Goal: Complete application form: Complete application form

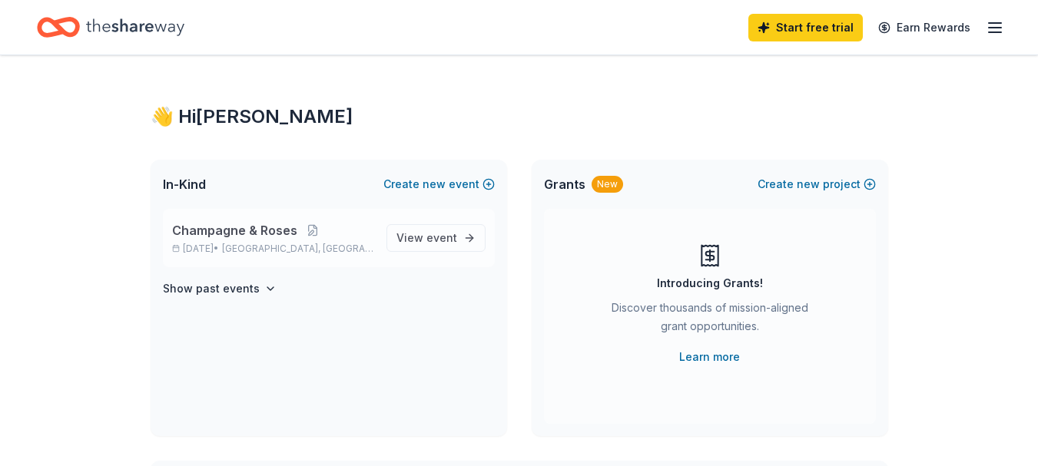
click at [244, 227] on span "Champagne & Roses" at bounding box center [234, 230] width 125 height 18
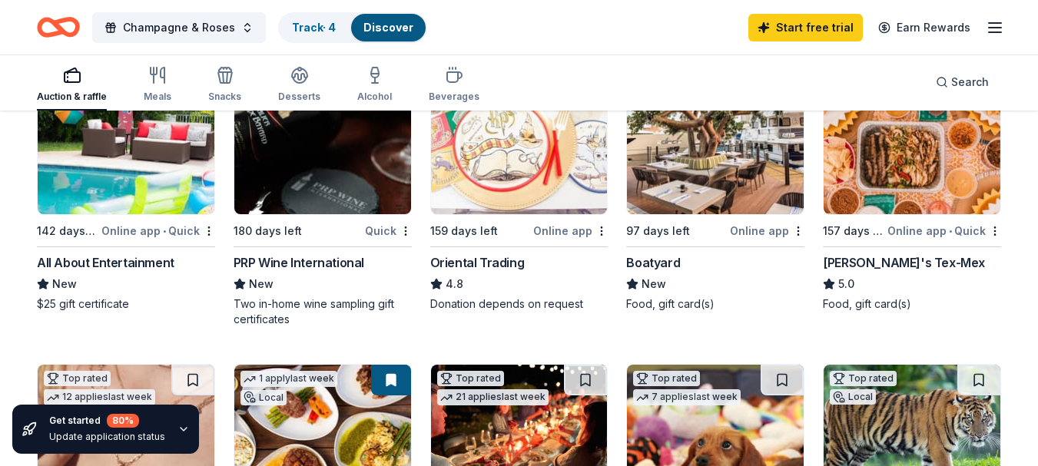
scroll to position [184, 0]
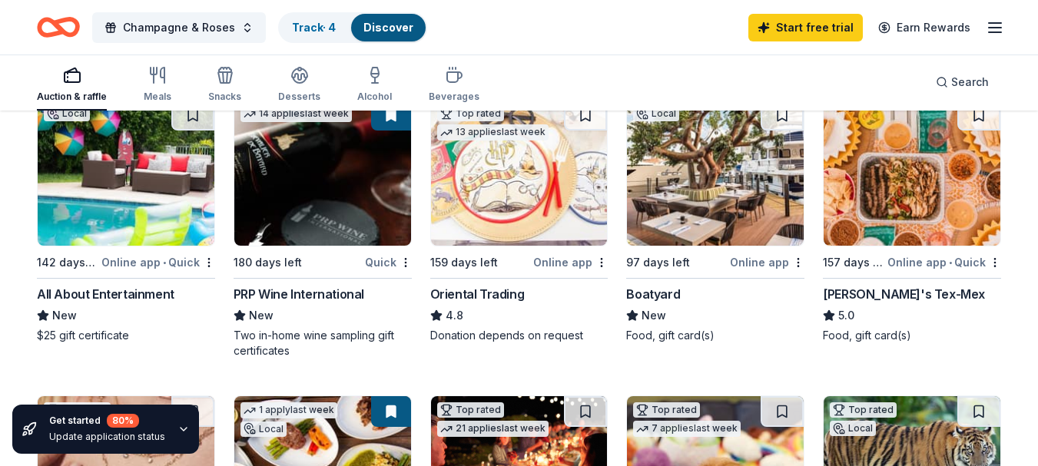
click at [905, 179] on img at bounding box center [912, 173] width 177 height 146
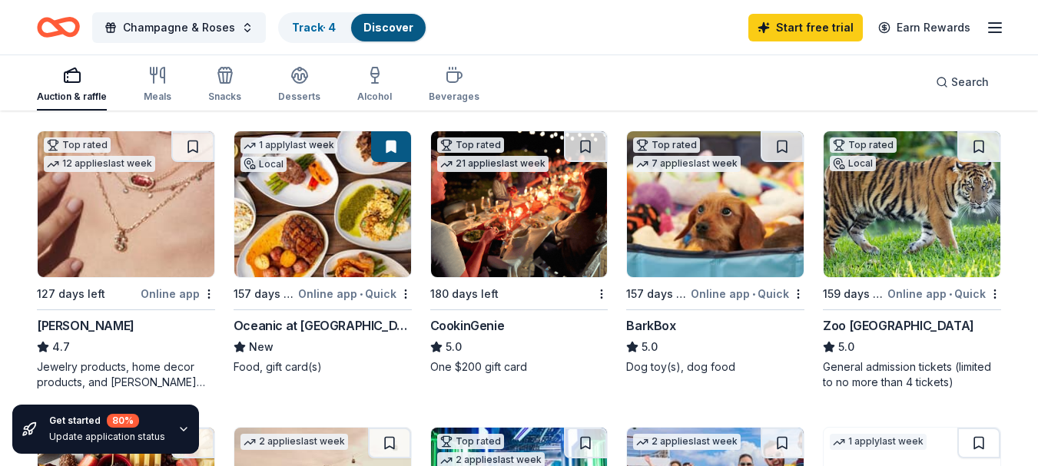
scroll to position [448, 0]
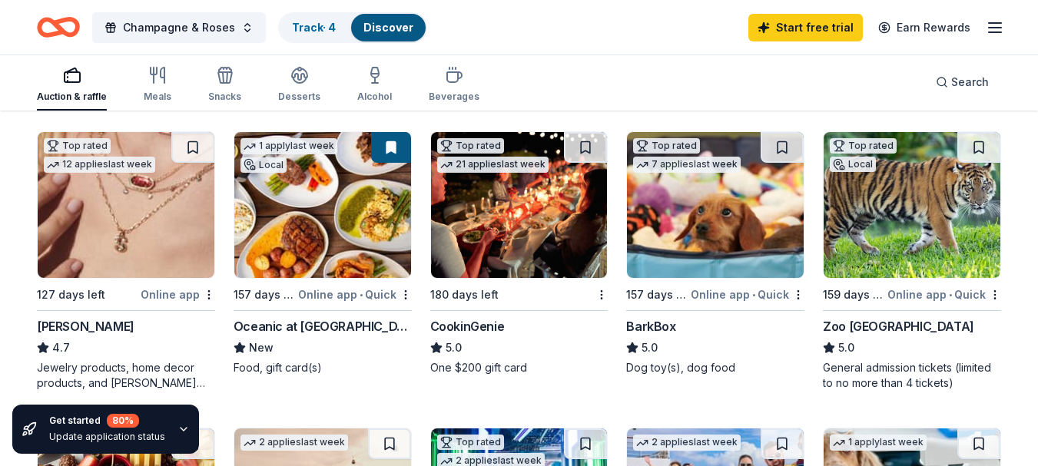
click at [98, 208] on img at bounding box center [126, 205] width 177 height 146
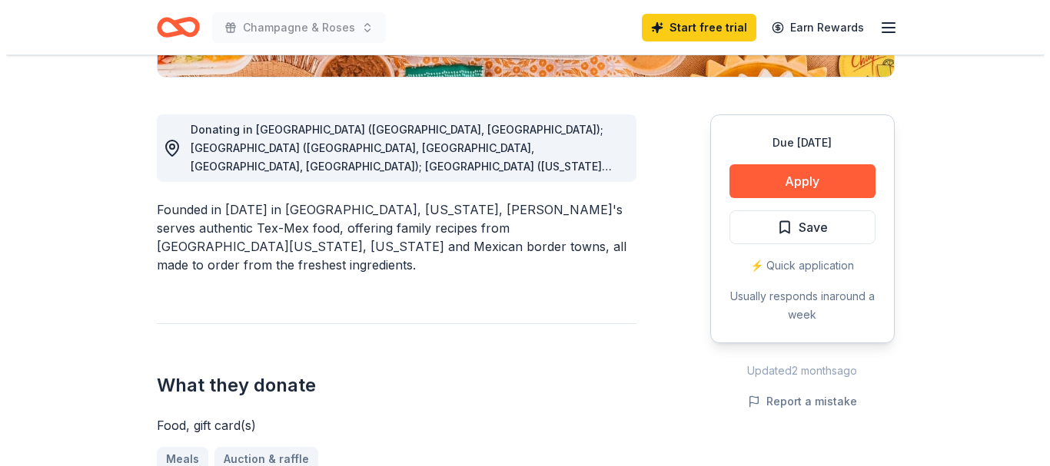
scroll to position [390, 0]
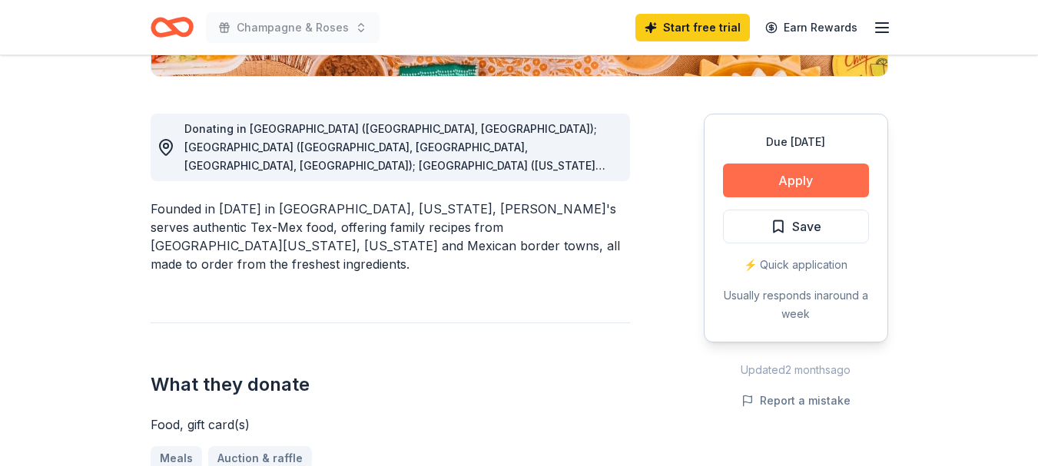
click at [798, 178] on button "Apply" at bounding box center [796, 181] width 146 height 34
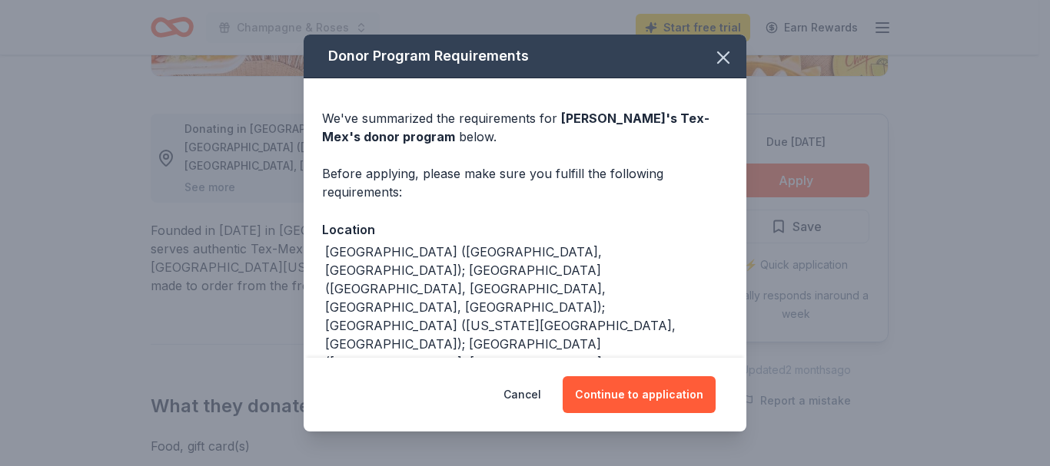
scroll to position [132, 0]
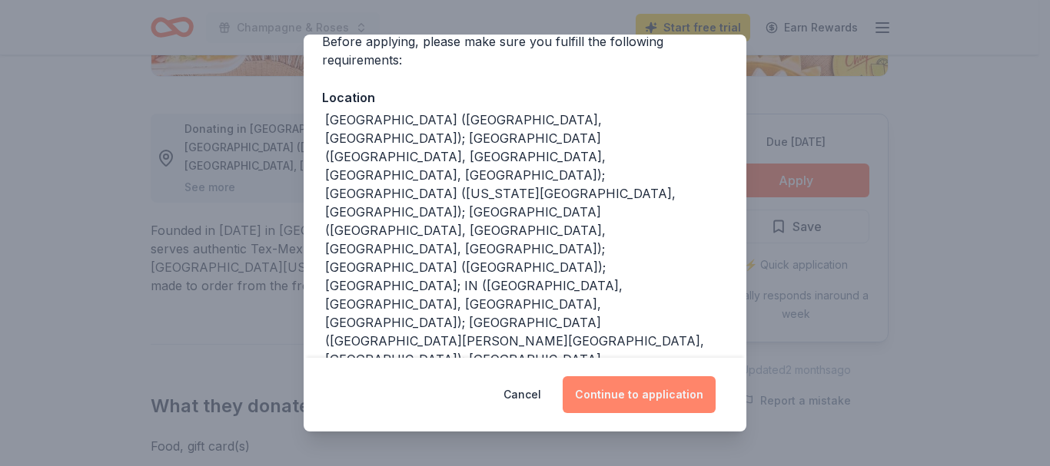
click at [638, 387] on button "Continue to application" at bounding box center [639, 395] width 153 height 37
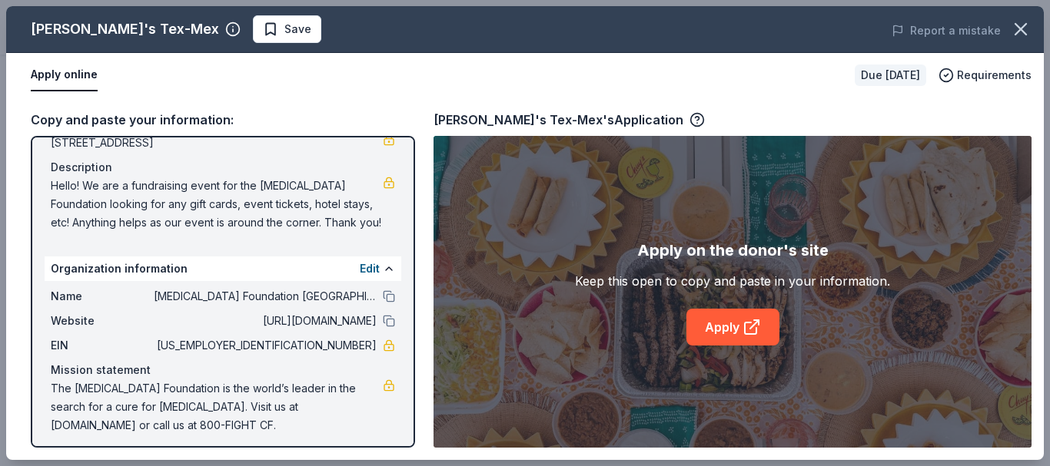
scroll to position [146, 0]
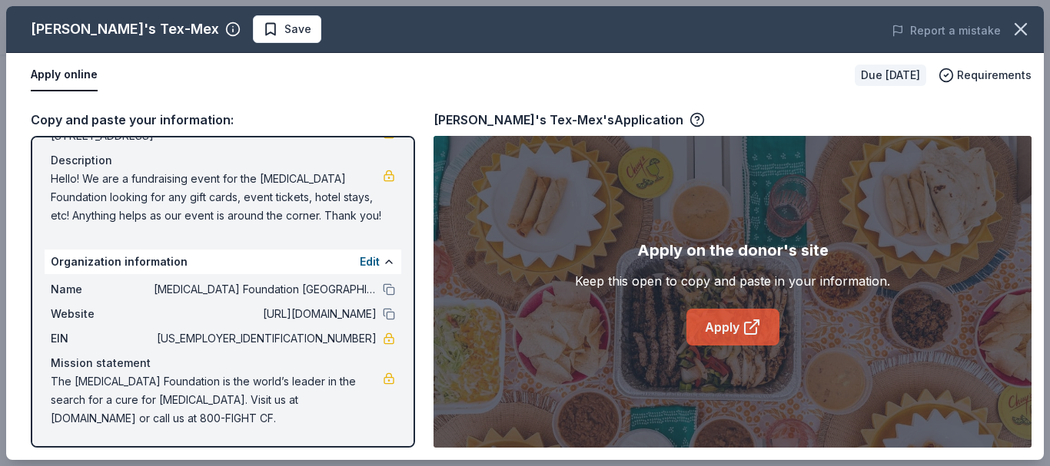
click at [719, 328] on link "Apply" at bounding box center [732, 327] width 93 height 37
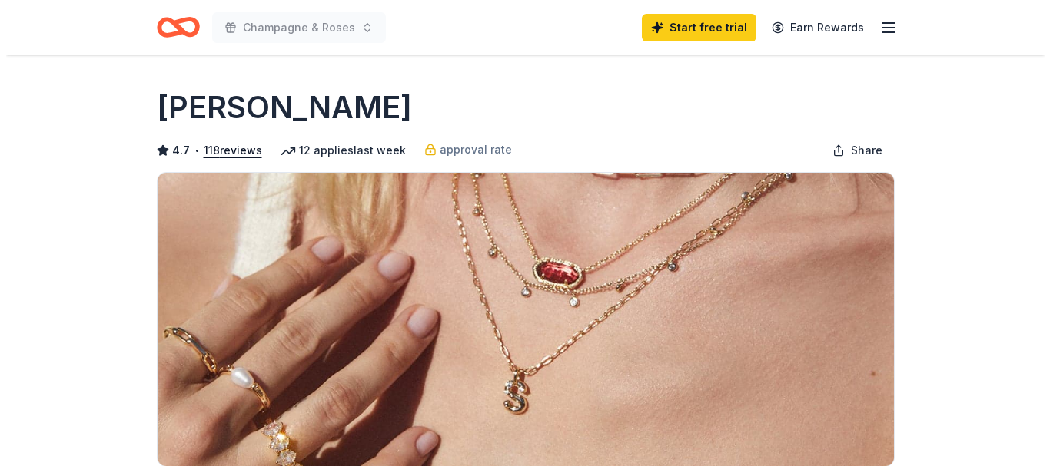
scroll to position [344, 0]
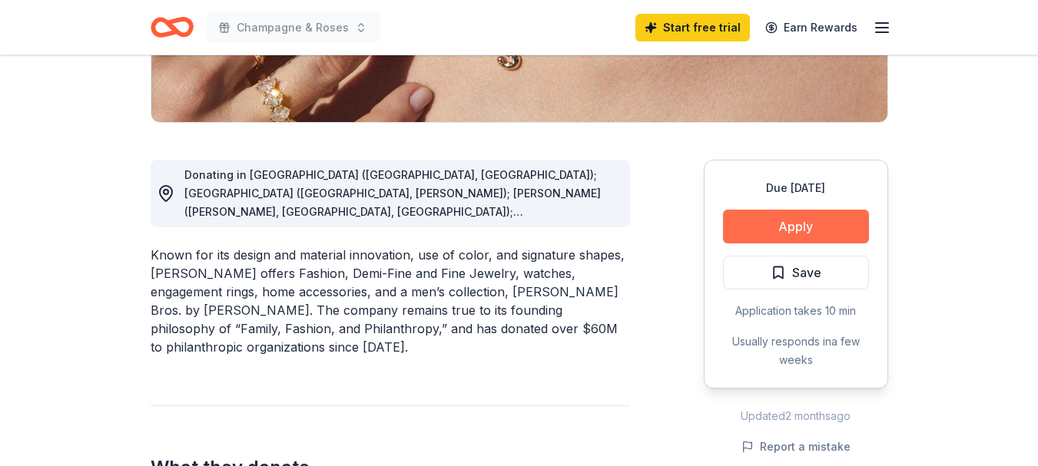
click at [822, 221] on button "Apply" at bounding box center [796, 227] width 146 height 34
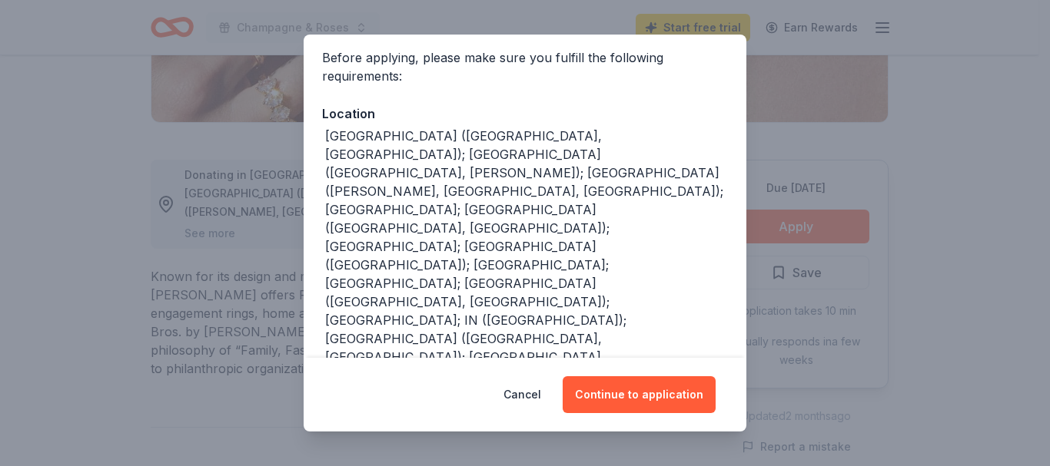
scroll to position [115, 0]
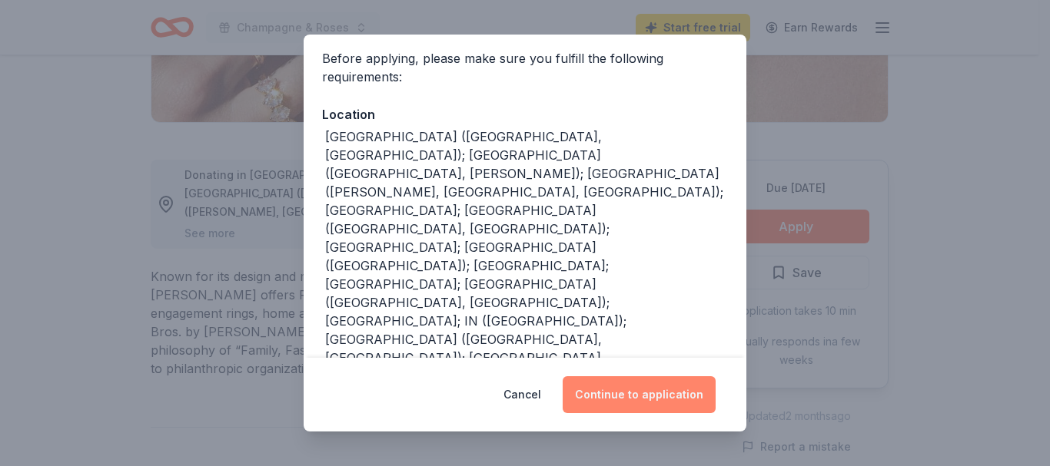
click at [636, 394] on button "Continue to application" at bounding box center [639, 395] width 153 height 37
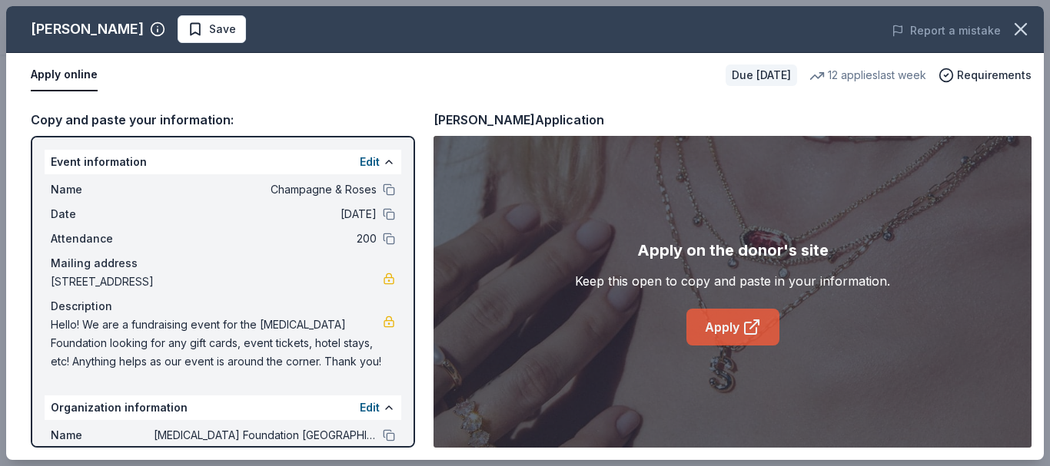
click at [725, 324] on link "Apply" at bounding box center [732, 327] width 93 height 37
